Goal: Transaction & Acquisition: Purchase product/service

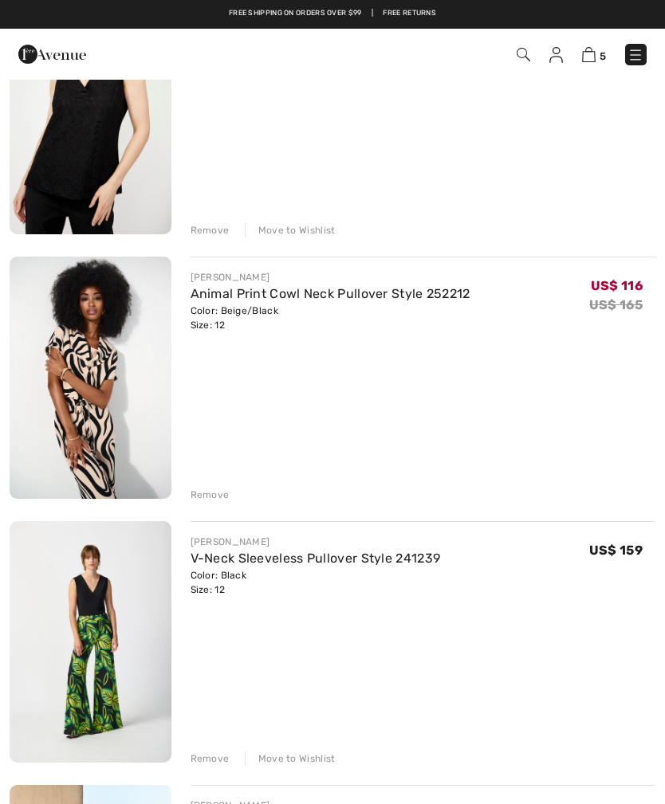
click at [217, 238] on div "Remove" at bounding box center [209, 230] width 39 height 14
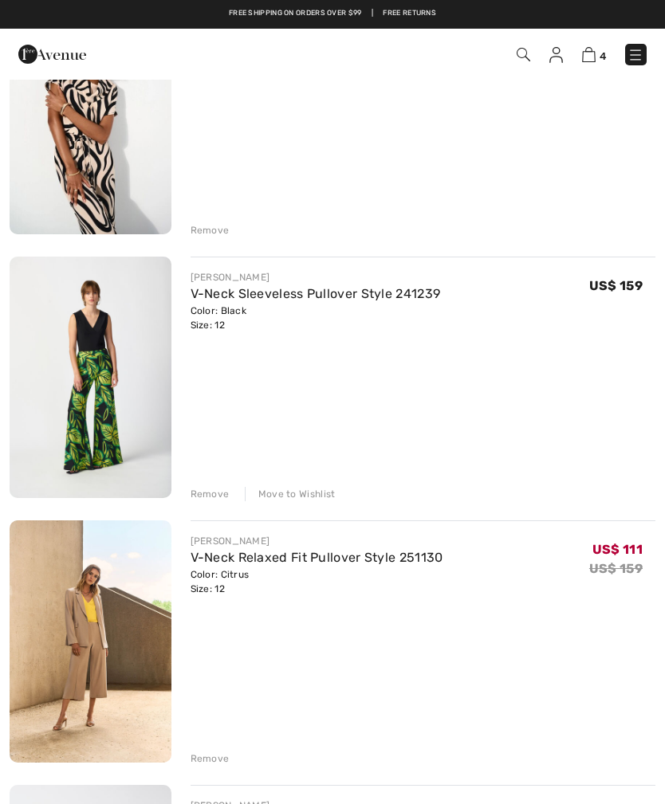
click at [211, 492] on div "Remove" at bounding box center [209, 494] width 39 height 14
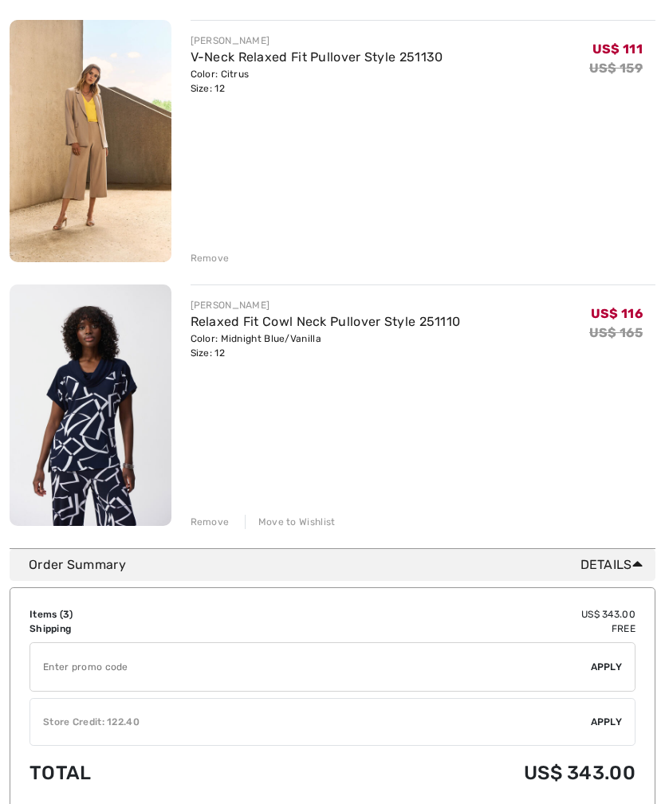
scroll to position [481, 0]
click at [95, 431] on img at bounding box center [91, 405] width 162 height 241
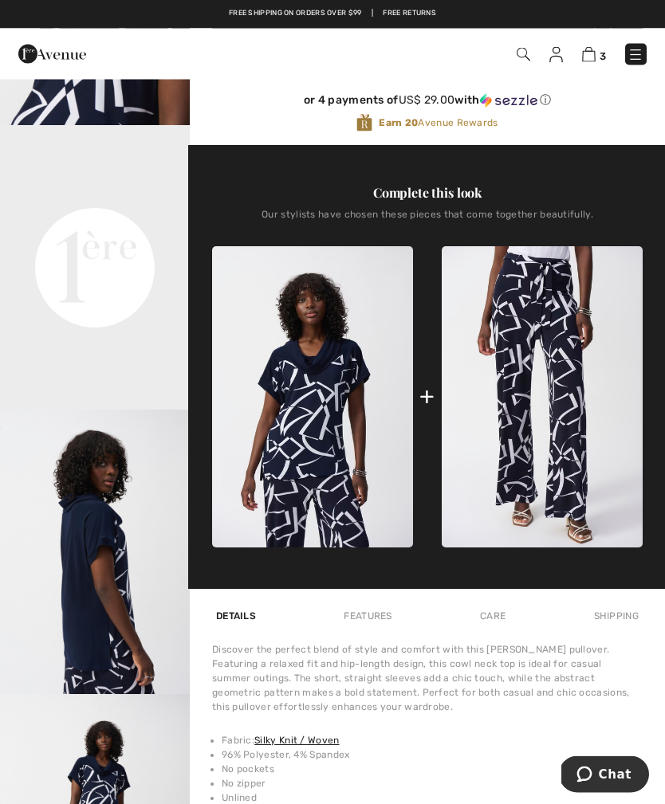
scroll to position [523, 0]
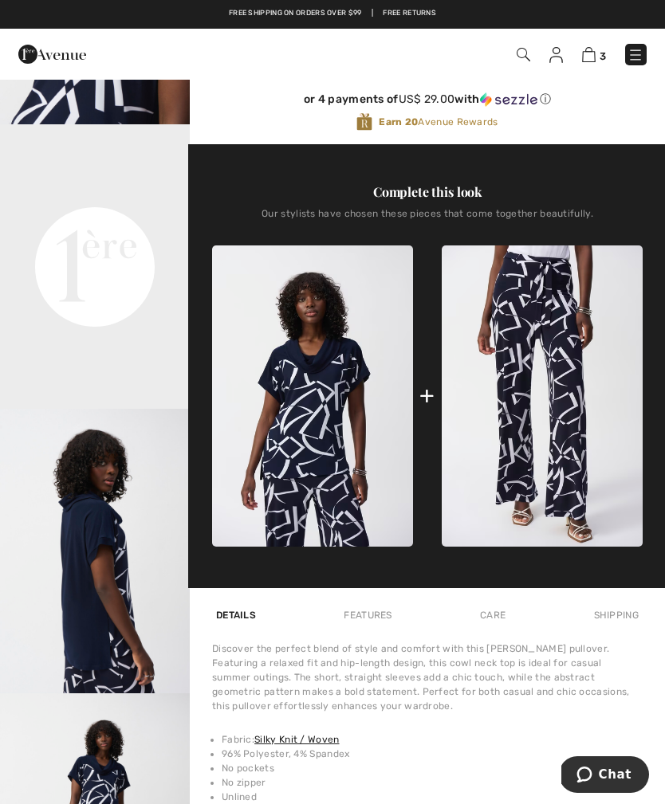
click at [550, 380] on img at bounding box center [542, 395] width 201 height 301
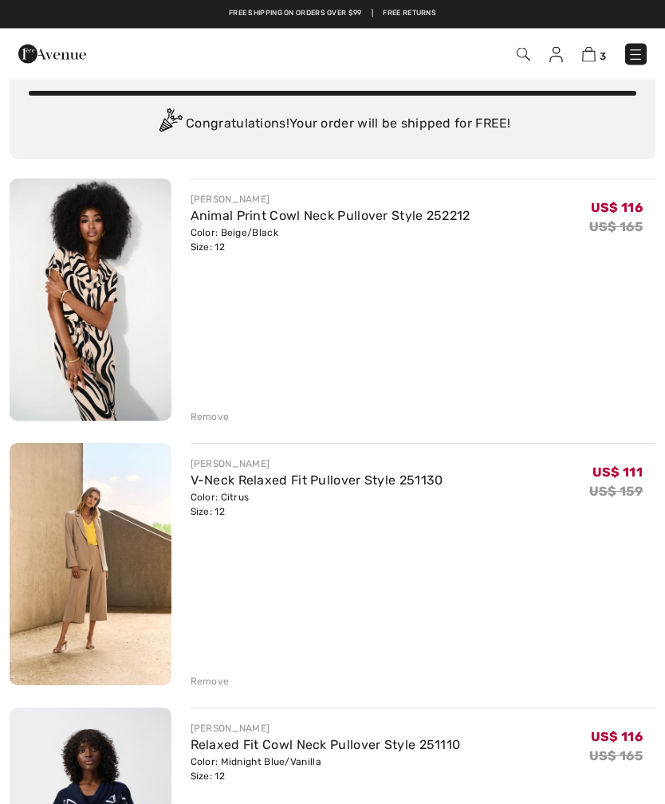
scroll to position [59, 0]
